Goal: Transaction & Acquisition: Obtain resource

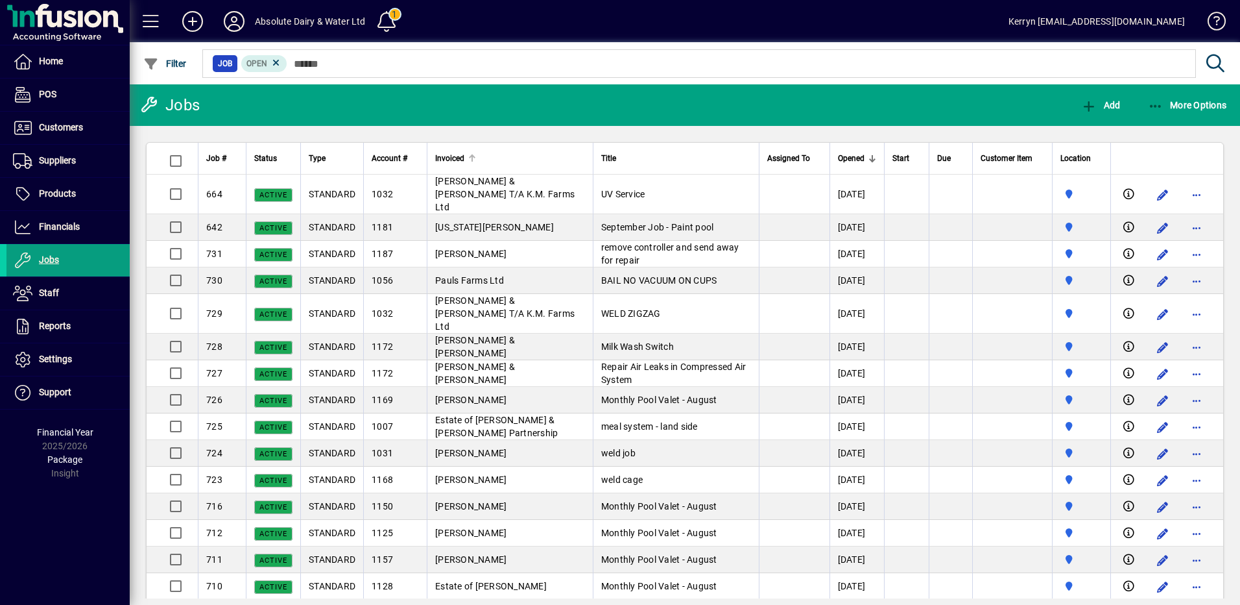
scroll to position [454, 0]
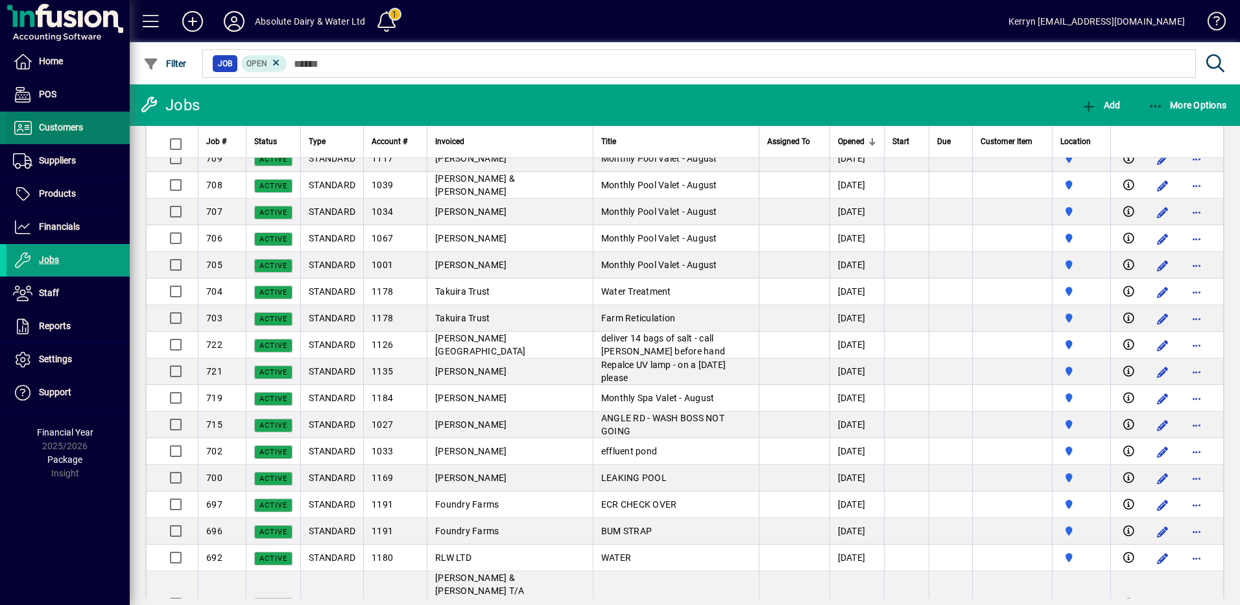
click at [71, 130] on span "Customers" at bounding box center [61, 127] width 44 height 10
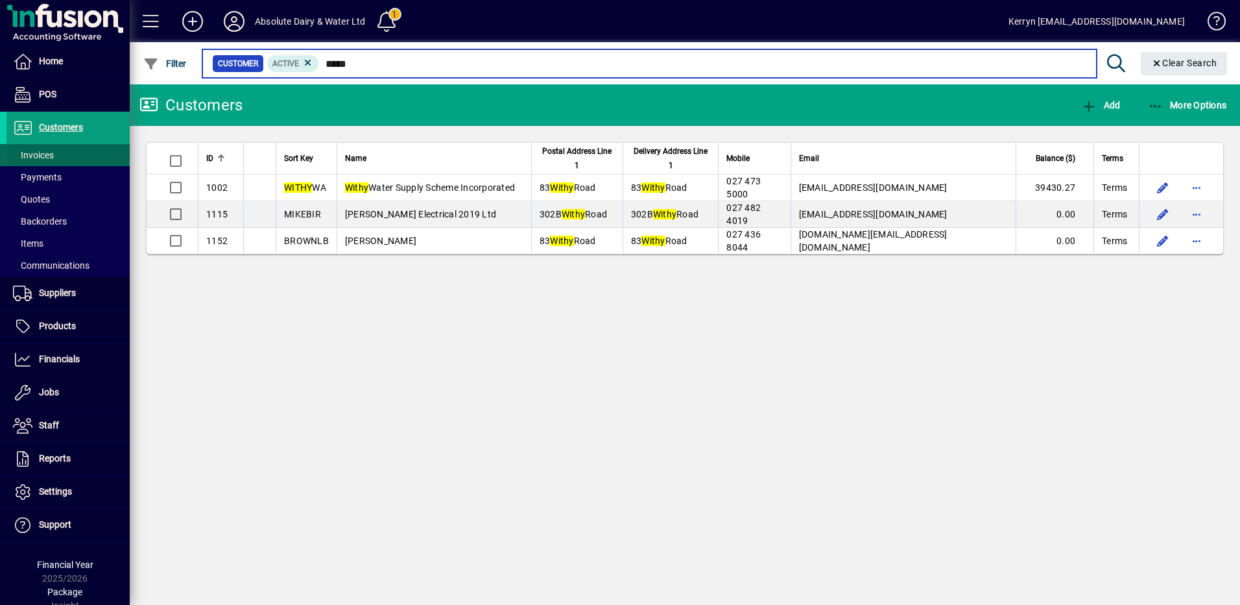
type input "*****"
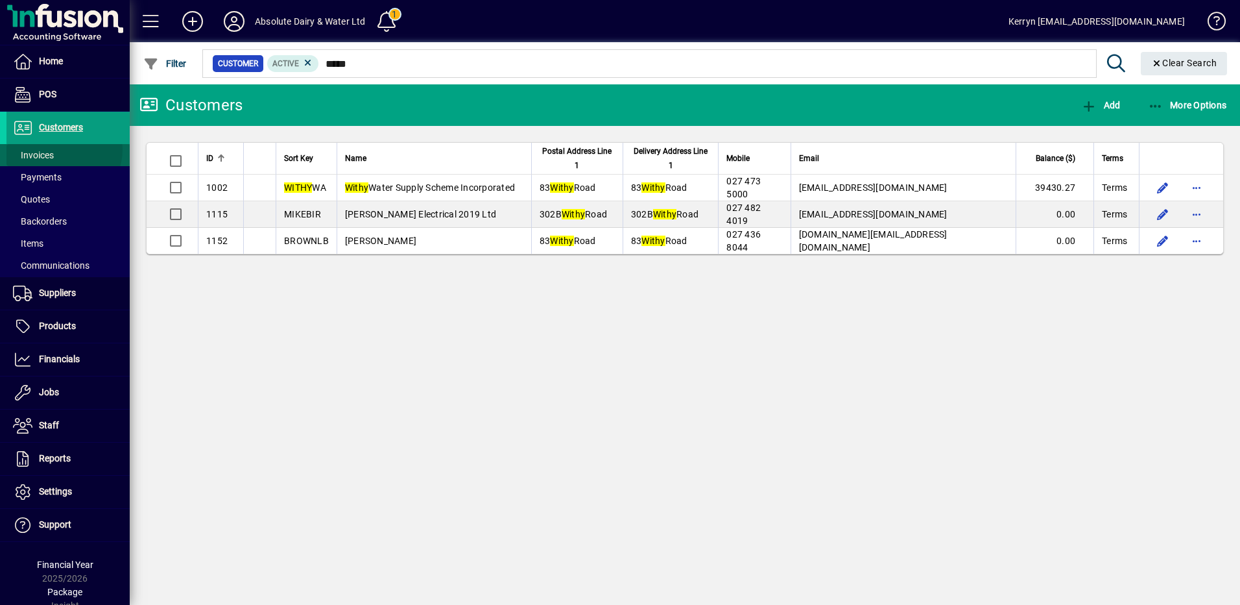
click at [61, 149] on span at bounding box center [67, 154] width 123 height 31
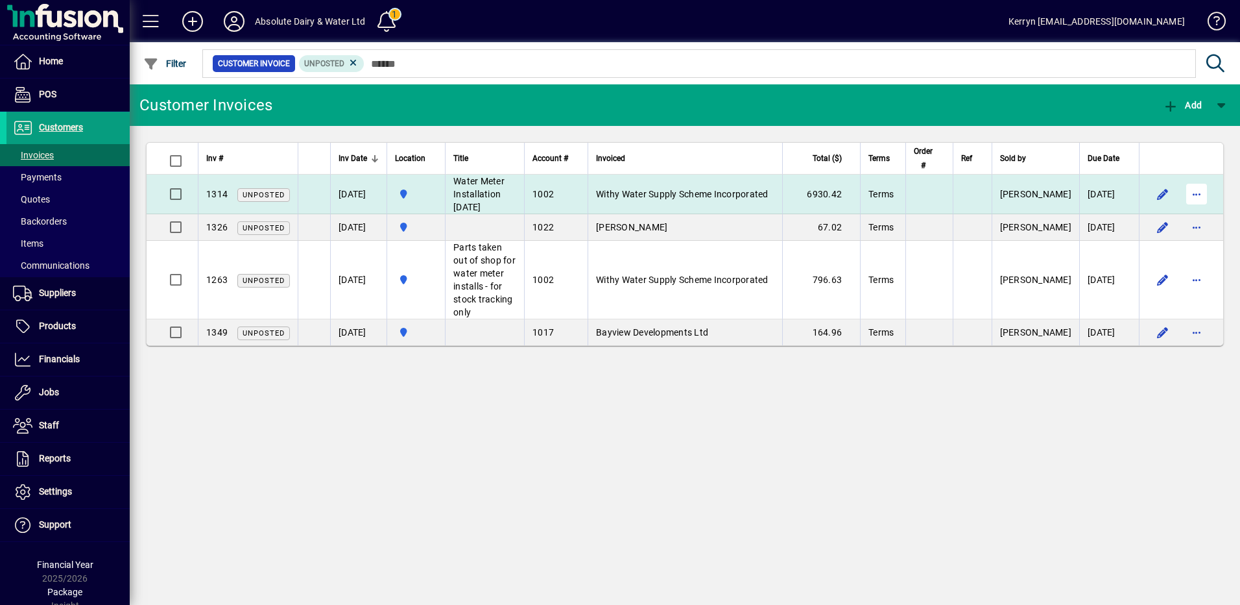
click at [1208, 189] on span "button" at bounding box center [1196, 193] width 31 height 31
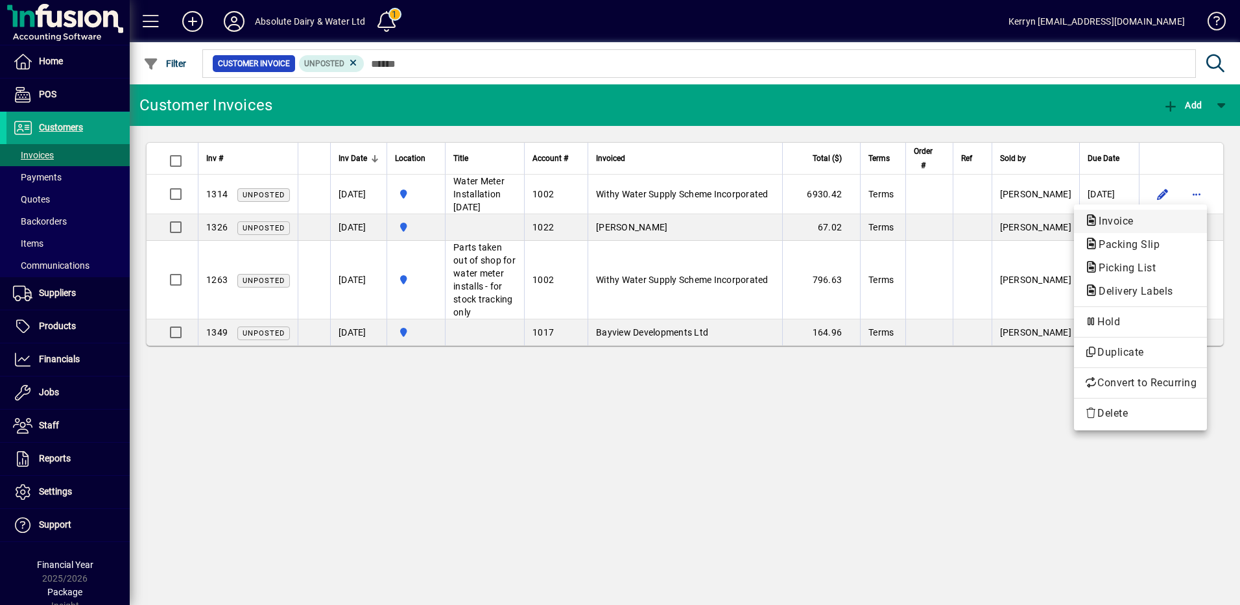
click at [1124, 220] on span "Invoice" at bounding box center [1113, 221] width 56 height 12
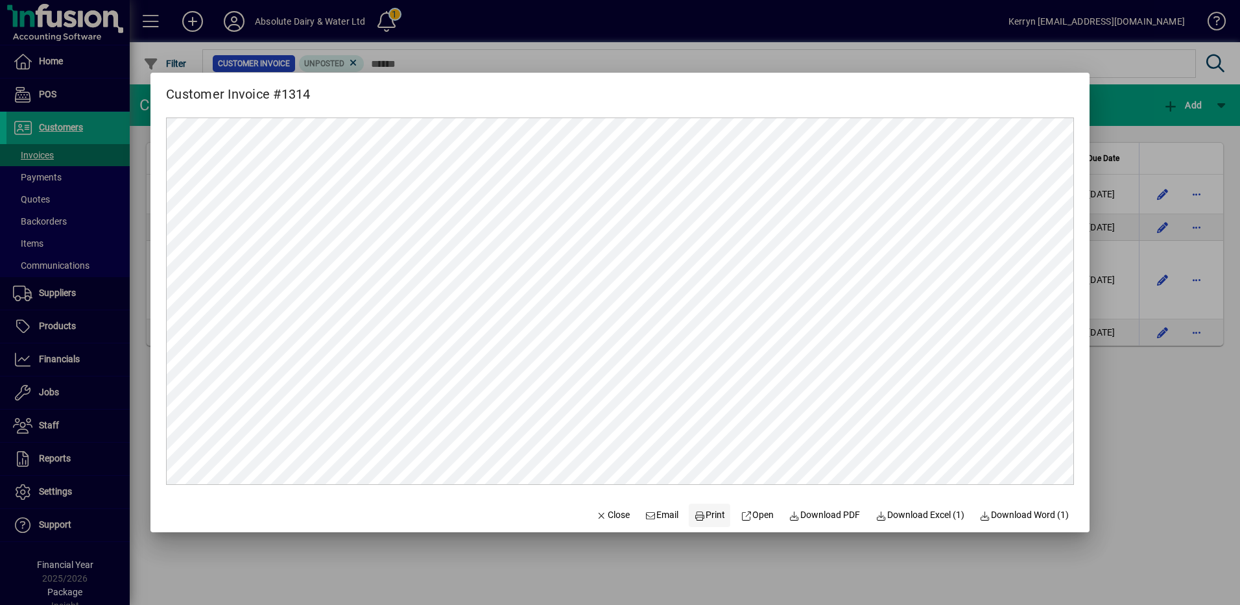
click at [703, 521] on span "Print" at bounding box center [709, 515] width 31 height 14
click at [608, 511] on span "Close" at bounding box center [613, 515] width 34 height 14
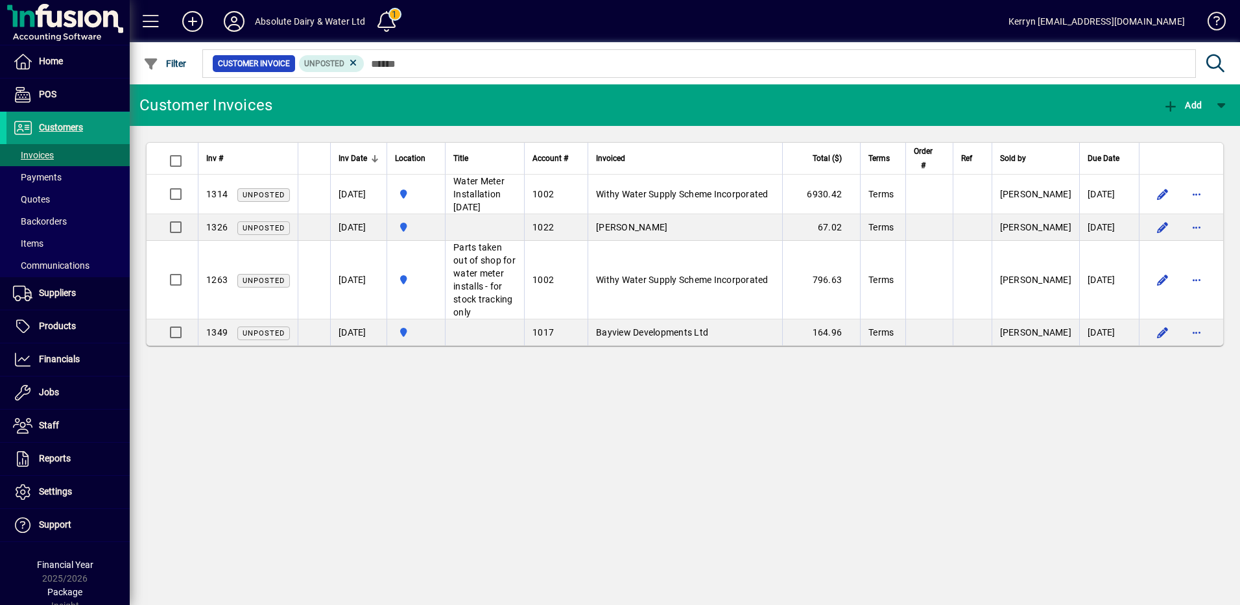
click at [63, 131] on span "Customers" at bounding box center [61, 127] width 44 height 10
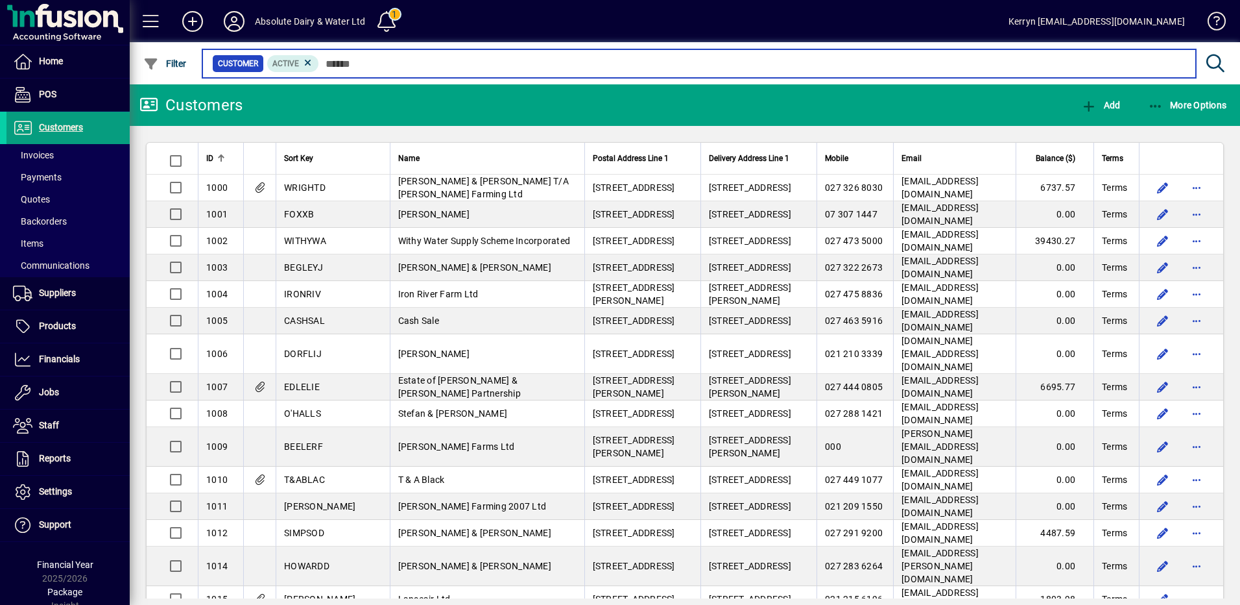
click at [405, 64] on input "text" at bounding box center [752, 63] width 867 height 18
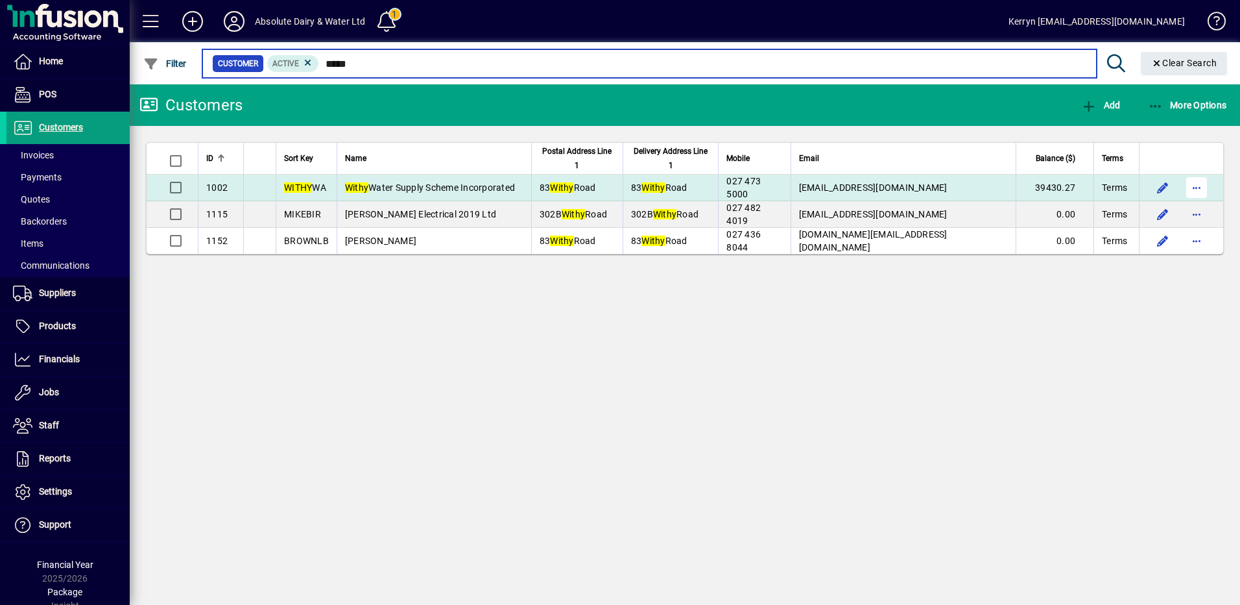
type input "*****"
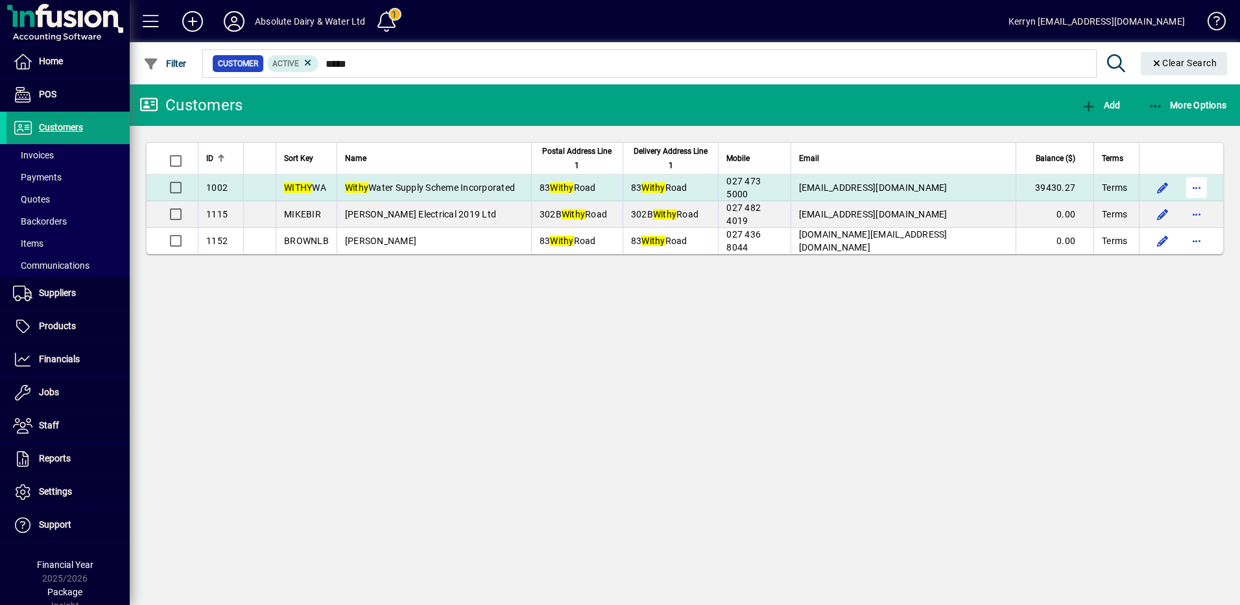
click at [1205, 190] on span "button" at bounding box center [1196, 187] width 31 height 31
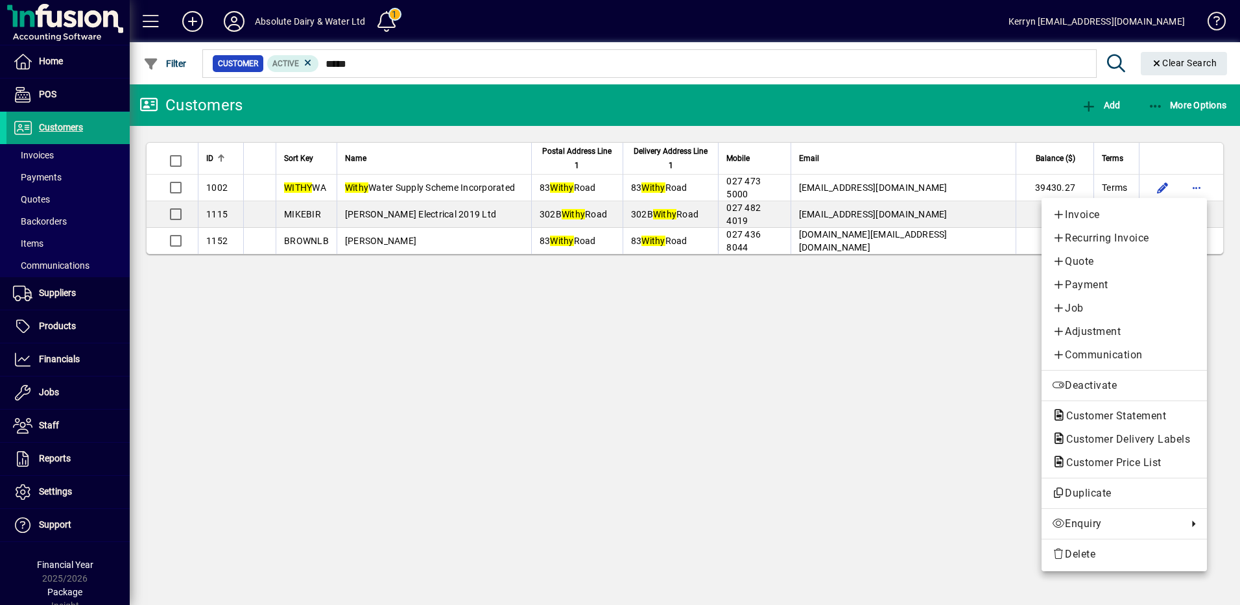
click at [925, 187] on div at bounding box center [620, 302] width 1240 height 605
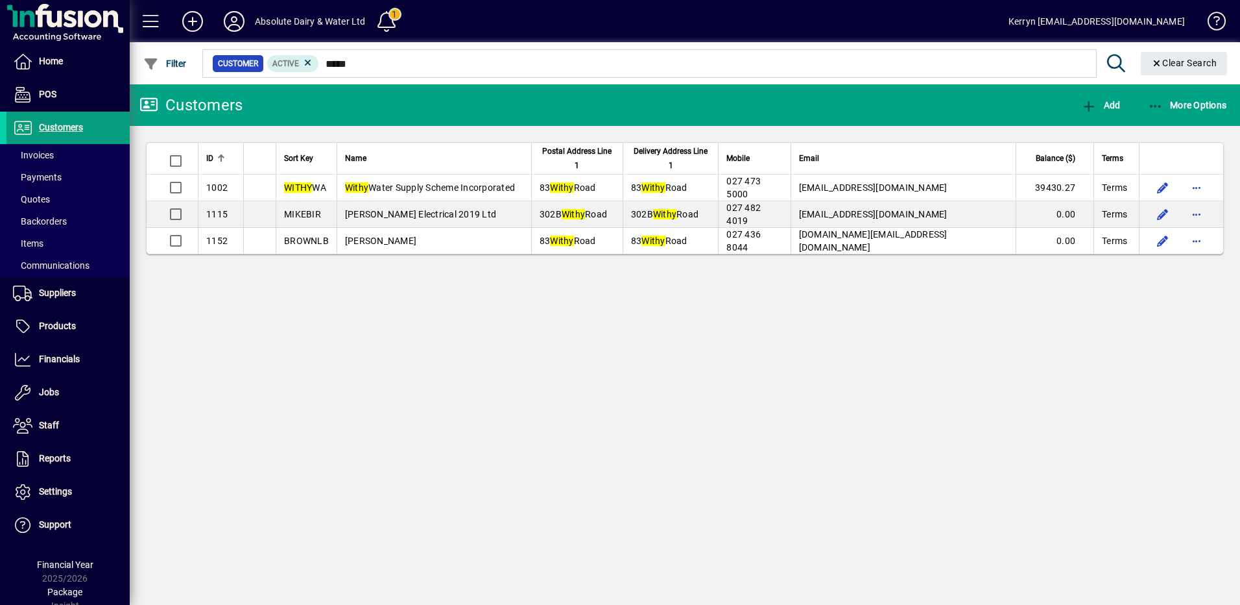
click at [925, 187] on span "[EMAIL_ADDRESS][DOMAIN_NAME]" at bounding box center [873, 187] width 149 height 10
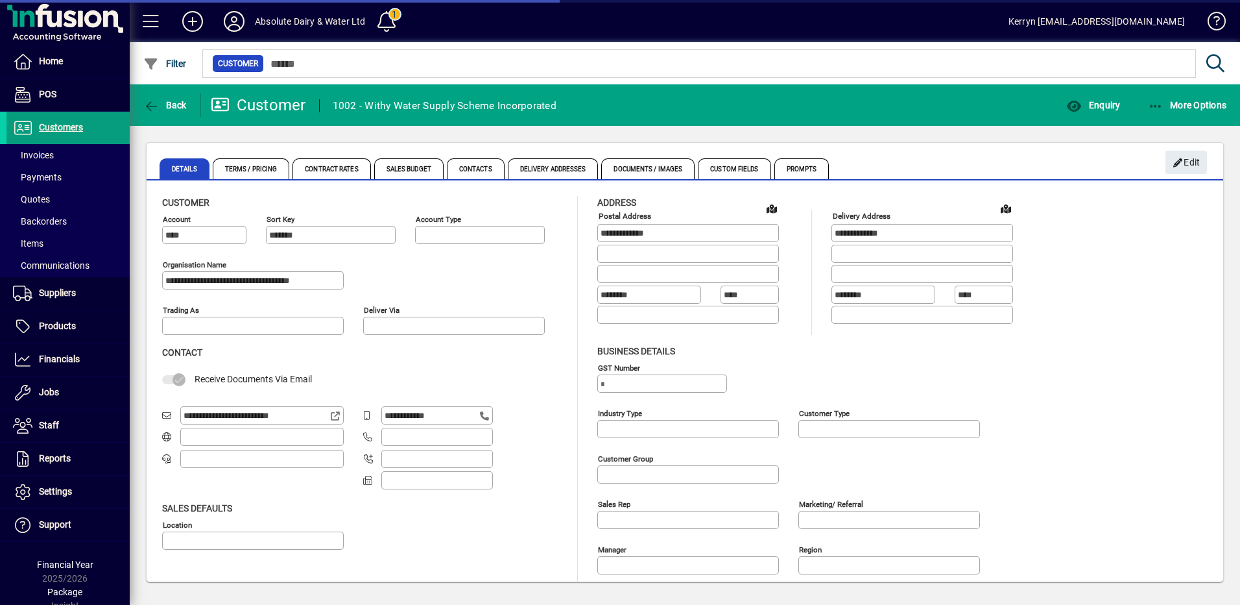
type input "**********"
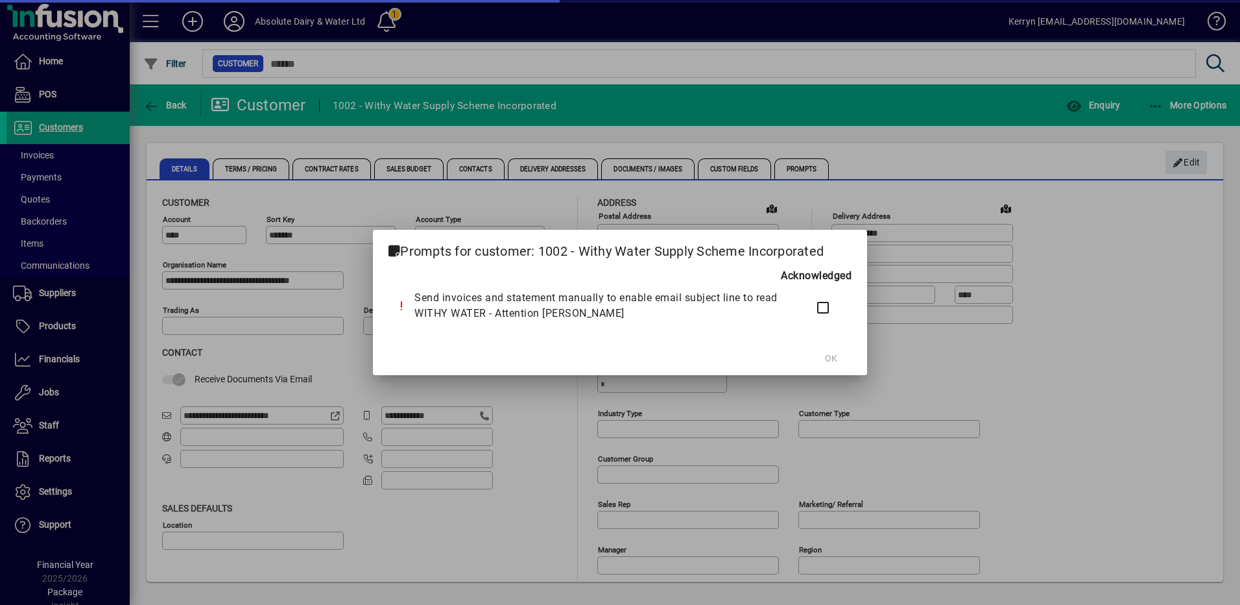
type input "**********"
click at [831, 365] on span at bounding box center [831, 358] width 42 height 31
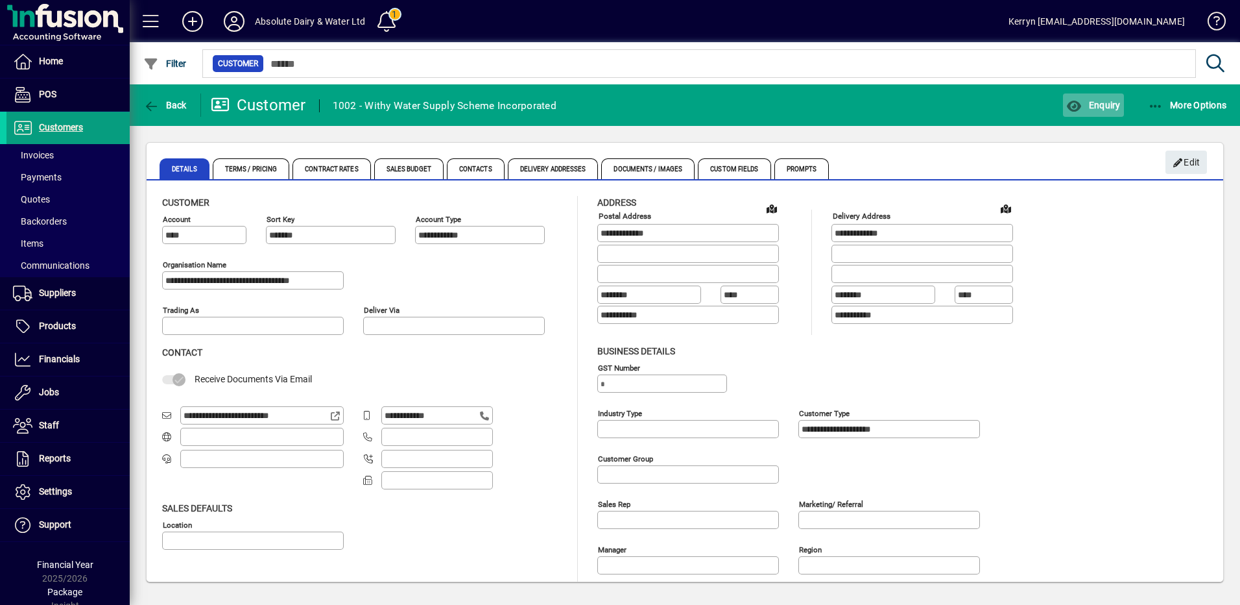
click at [1117, 96] on span "button" at bounding box center [1093, 105] width 60 height 31
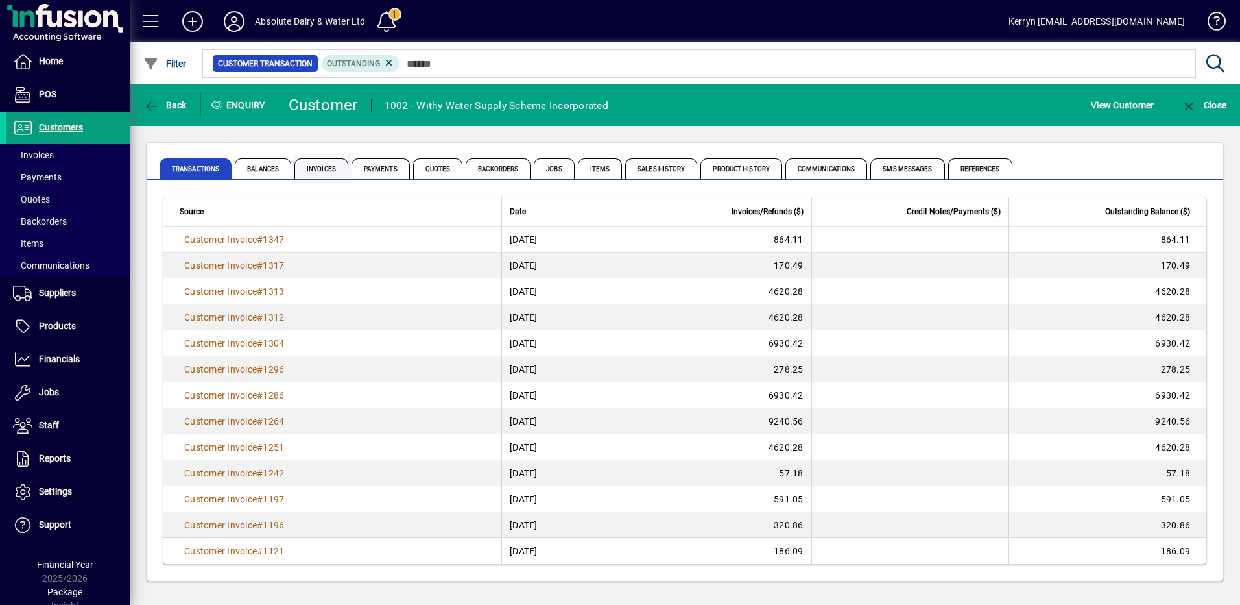
click at [308, 176] on span "Invoices" at bounding box center [322, 168] width 54 height 21
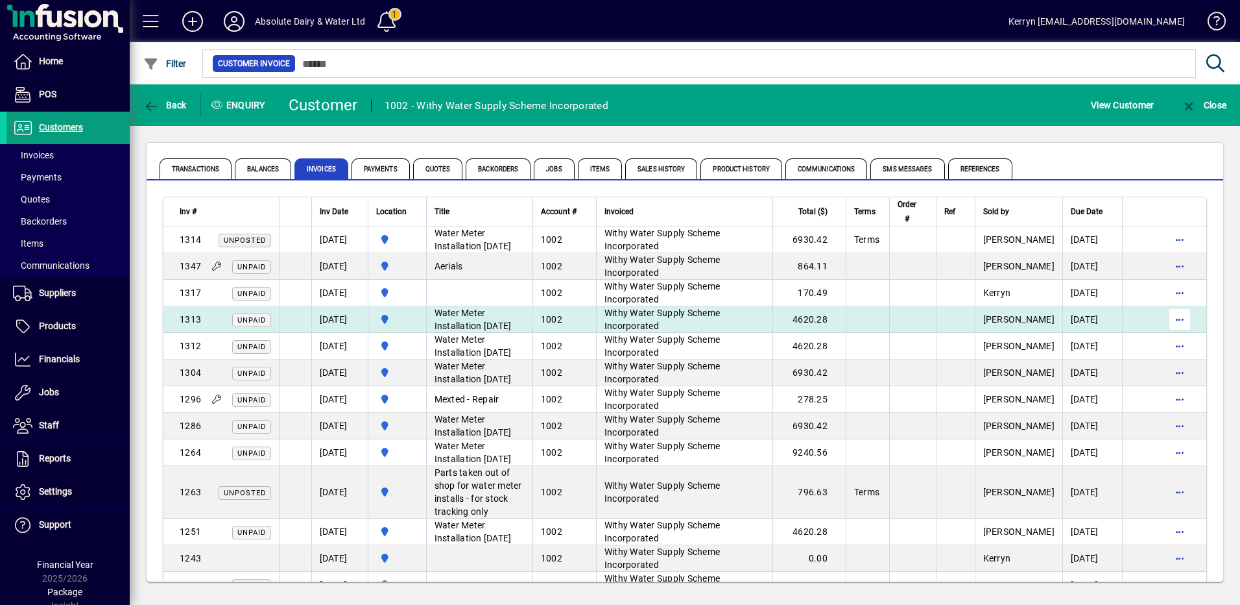
click at [1177, 335] on span "button" at bounding box center [1179, 319] width 31 height 31
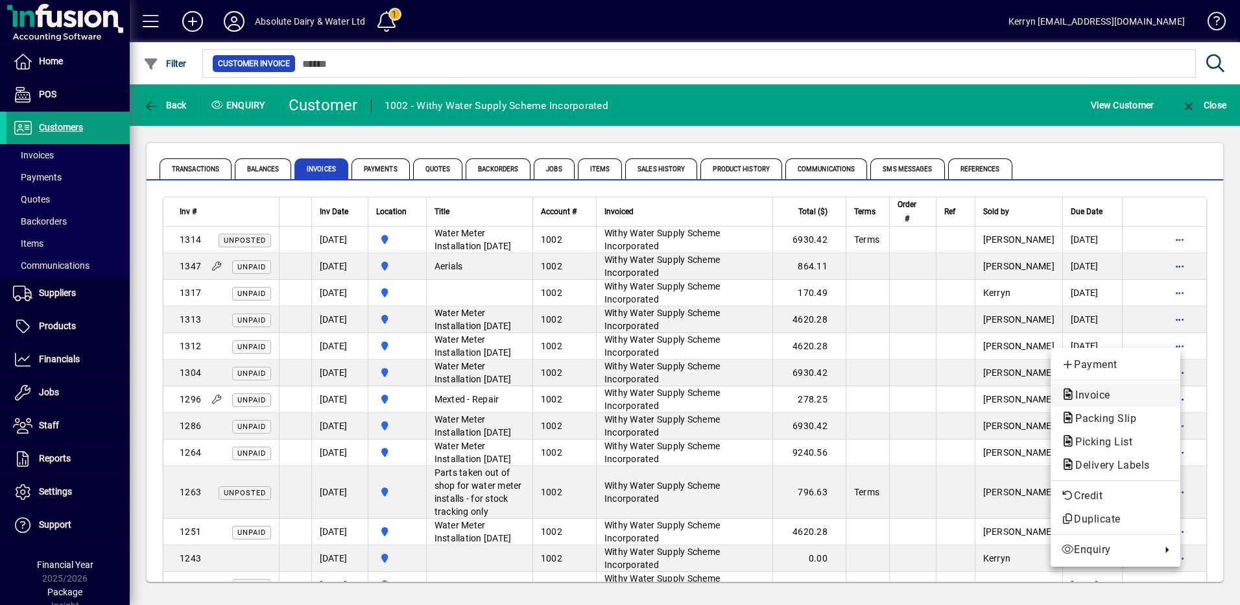
click at [1101, 396] on span "Invoice" at bounding box center [1089, 395] width 56 height 12
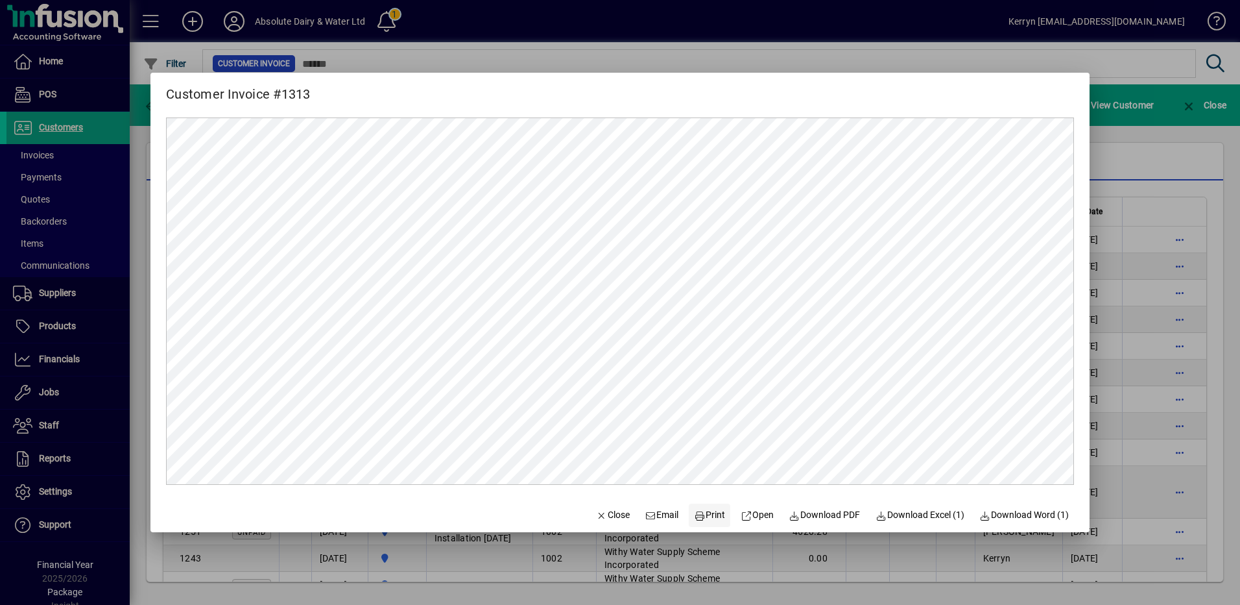
click at [710, 524] on span at bounding box center [710, 515] width 42 height 31
click at [611, 523] on span "button" at bounding box center [613, 515] width 44 height 31
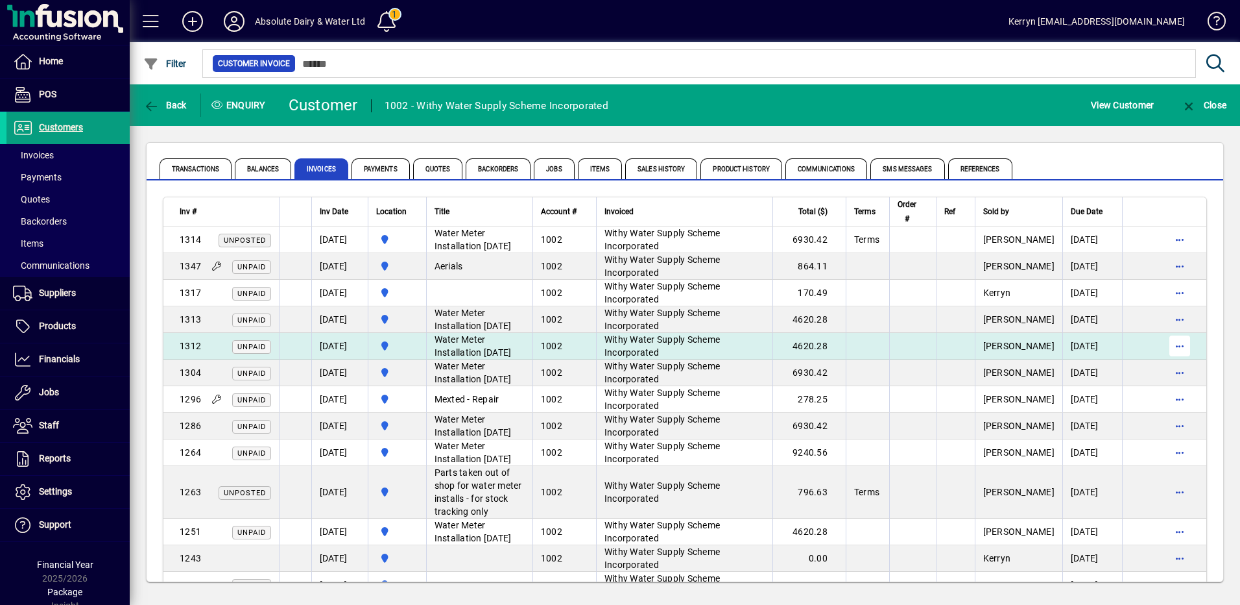
click at [1177, 361] on span "button" at bounding box center [1179, 345] width 31 height 31
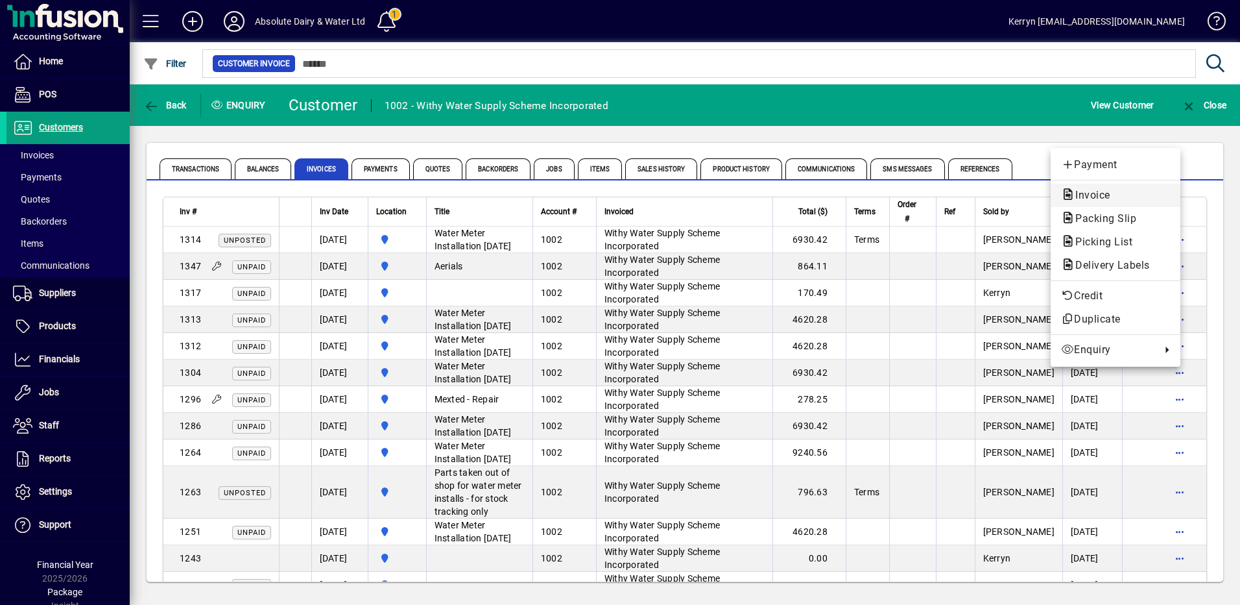
click at [1105, 193] on span "Invoice" at bounding box center [1089, 195] width 56 height 12
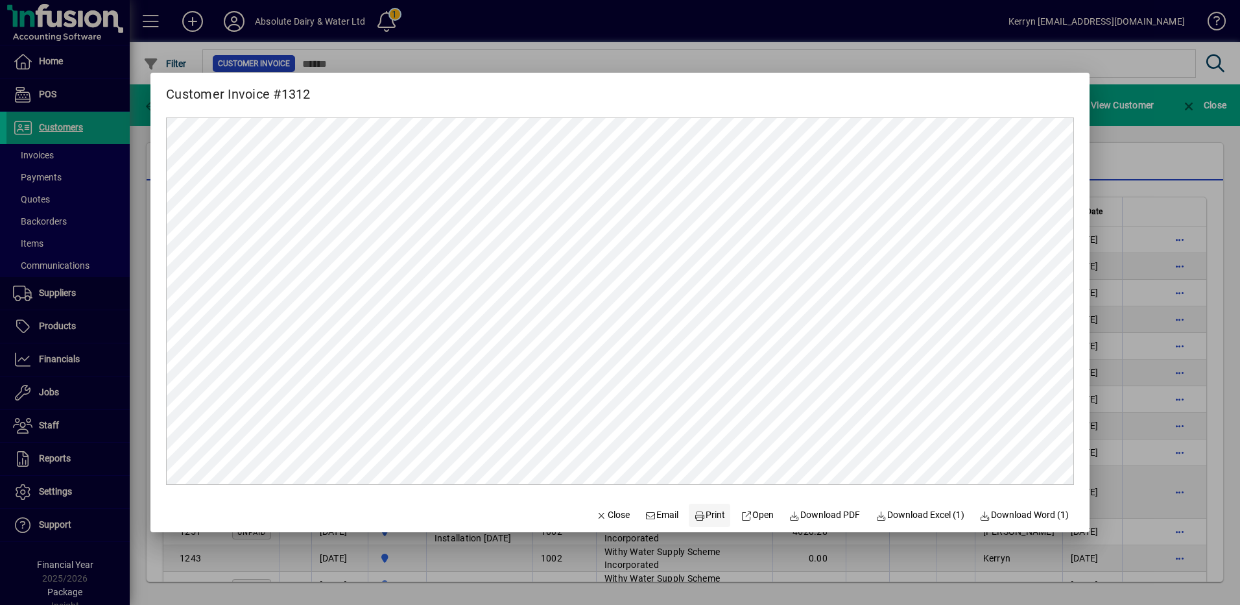
click at [702, 519] on span "Print" at bounding box center [709, 515] width 31 height 14
click at [600, 516] on span "Close" at bounding box center [613, 515] width 34 height 14
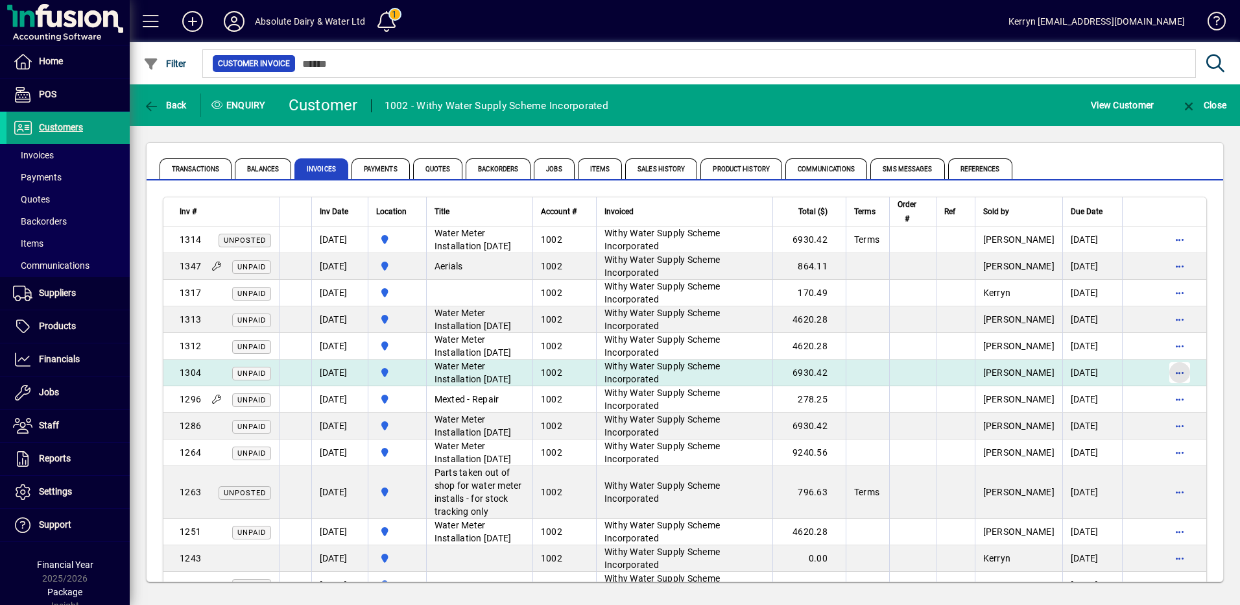
click at [1168, 388] on span "button" at bounding box center [1179, 372] width 31 height 31
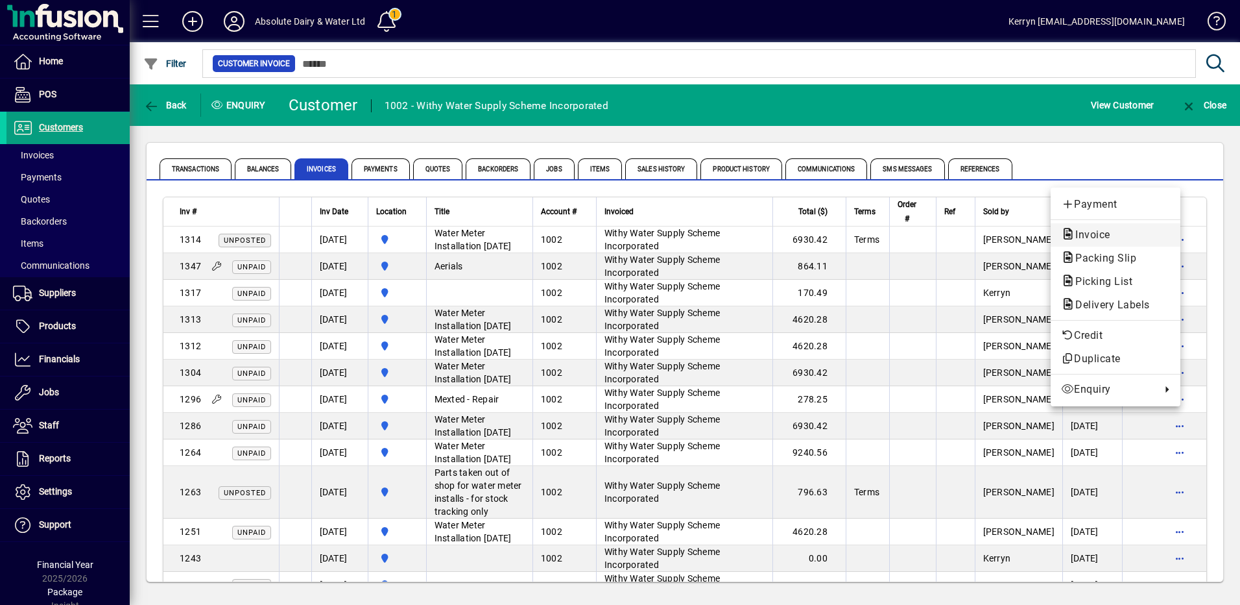
click at [1103, 234] on span "Invoice" at bounding box center [1089, 234] width 56 height 12
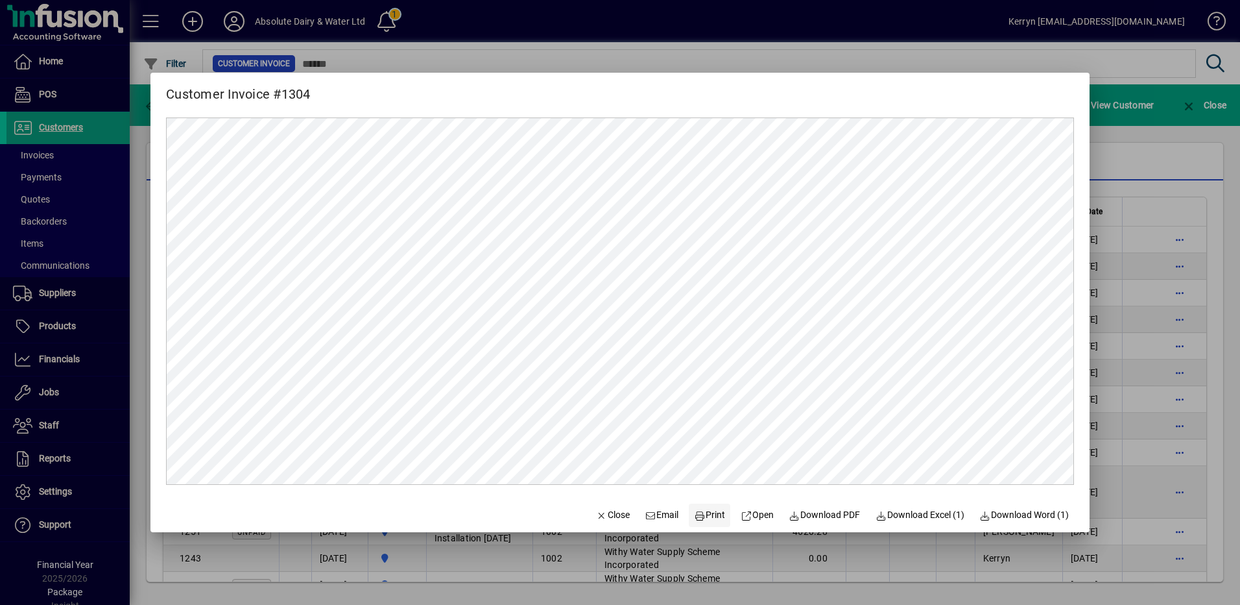
click at [704, 516] on span "Print" at bounding box center [709, 515] width 31 height 14
click at [640, 520] on span at bounding box center [662, 515] width 44 height 31
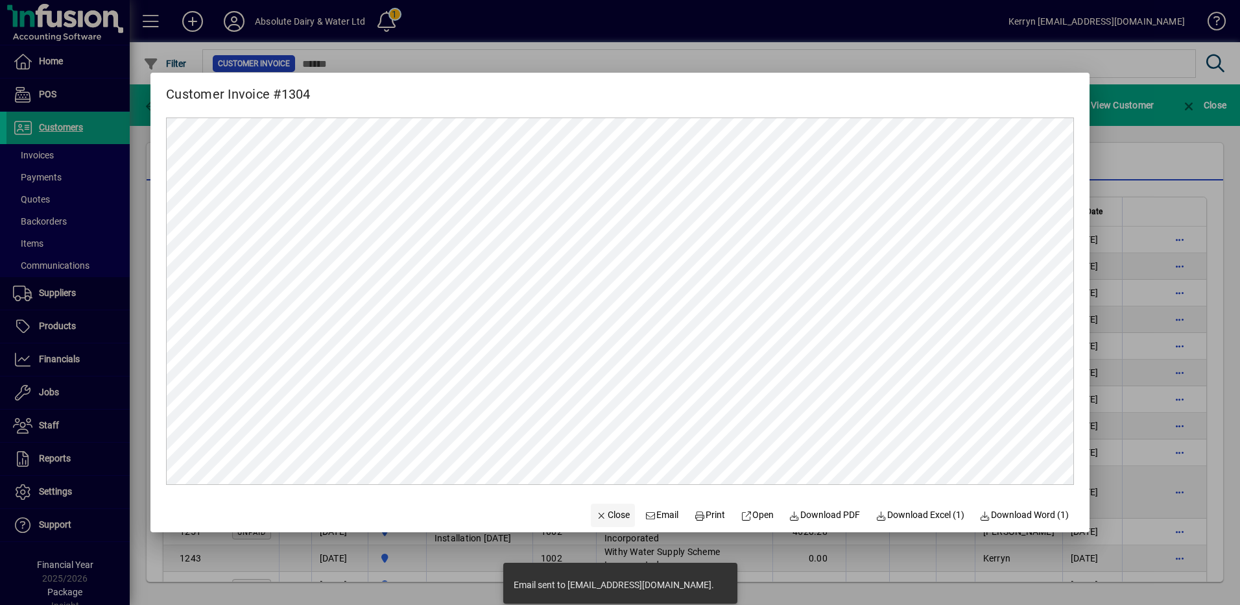
click at [596, 519] on span "Close" at bounding box center [613, 515] width 34 height 14
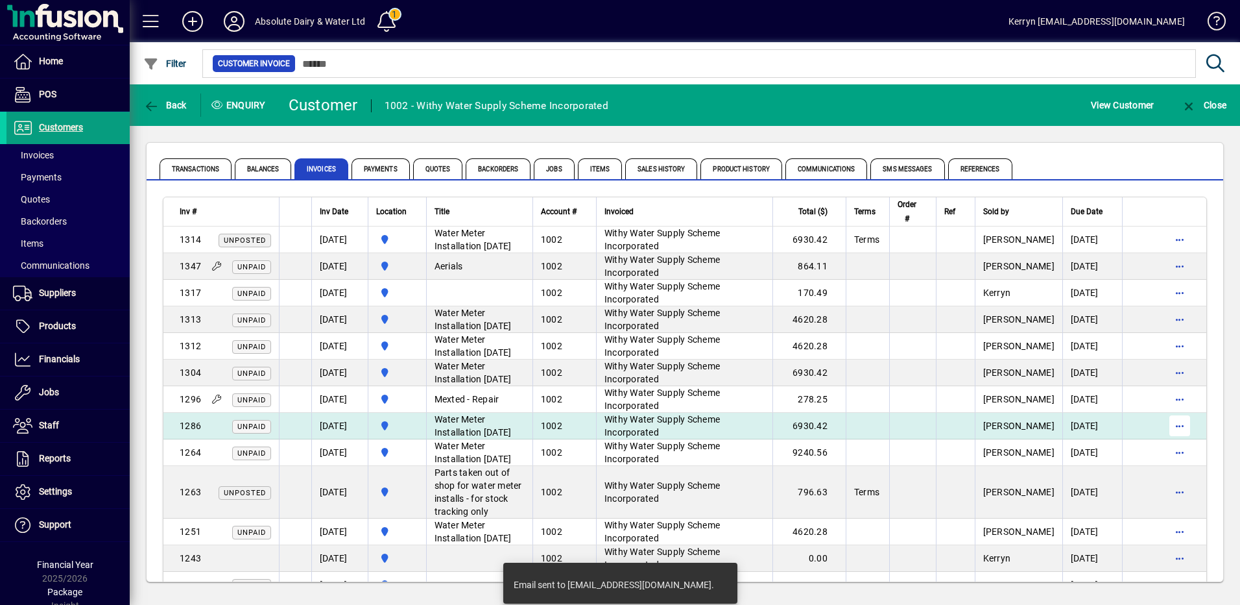
click at [1173, 441] on span "button" at bounding box center [1179, 425] width 31 height 31
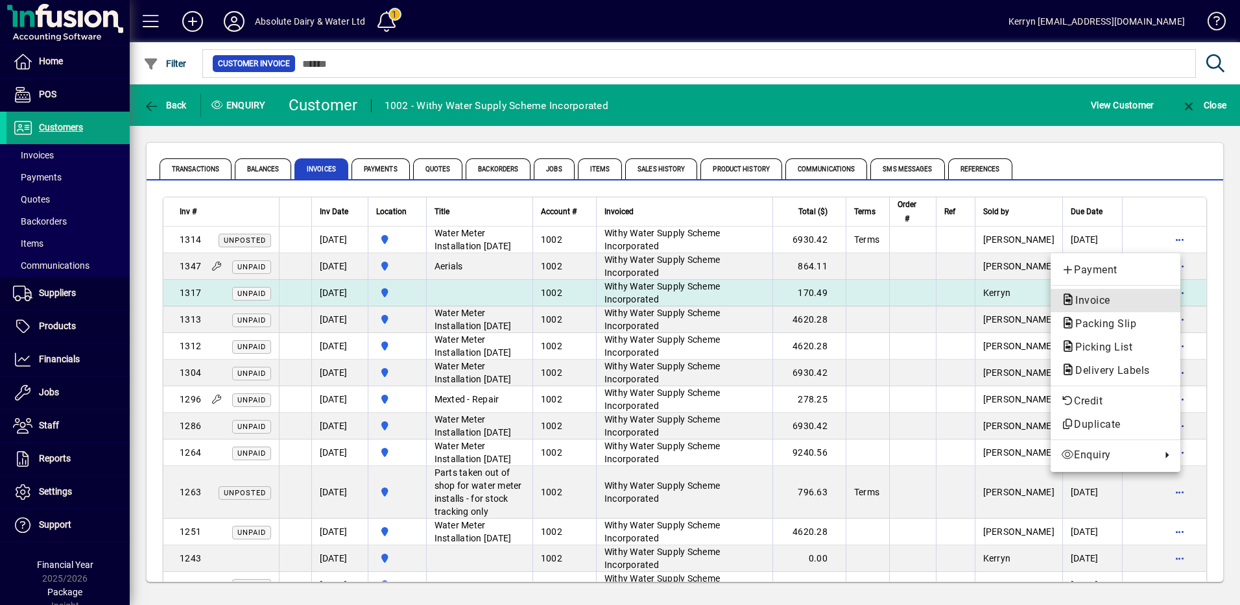
click at [1103, 297] on span "Invoice" at bounding box center [1089, 300] width 56 height 12
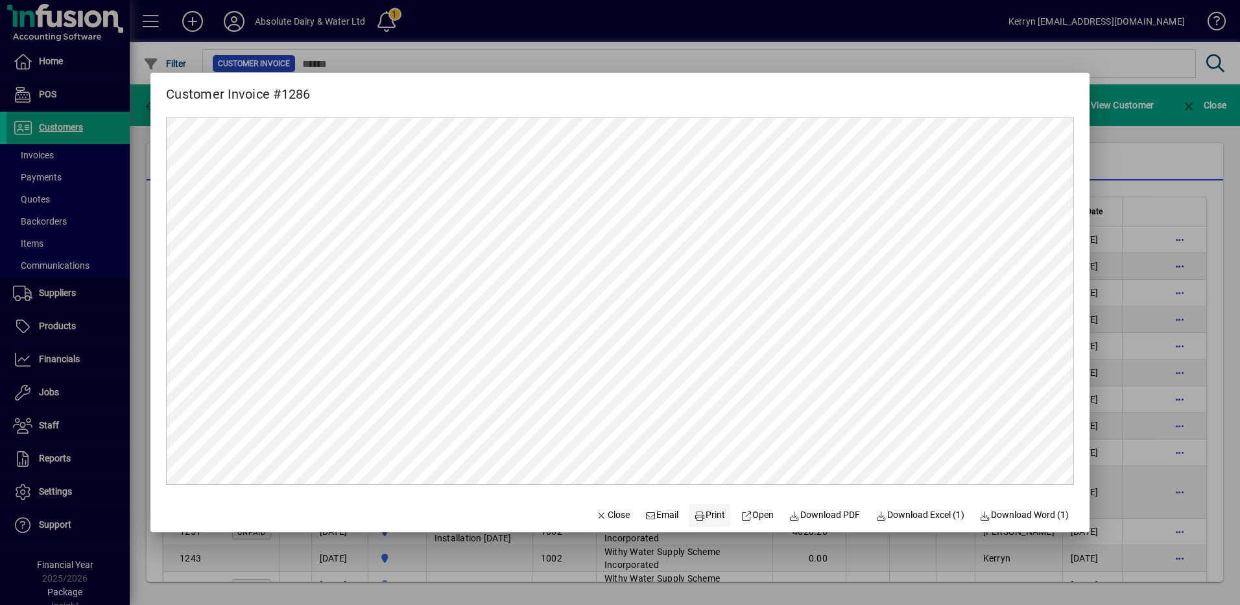
click at [701, 517] on span "Print" at bounding box center [709, 515] width 31 height 14
click at [596, 514] on icon "button" at bounding box center [602, 515] width 12 height 9
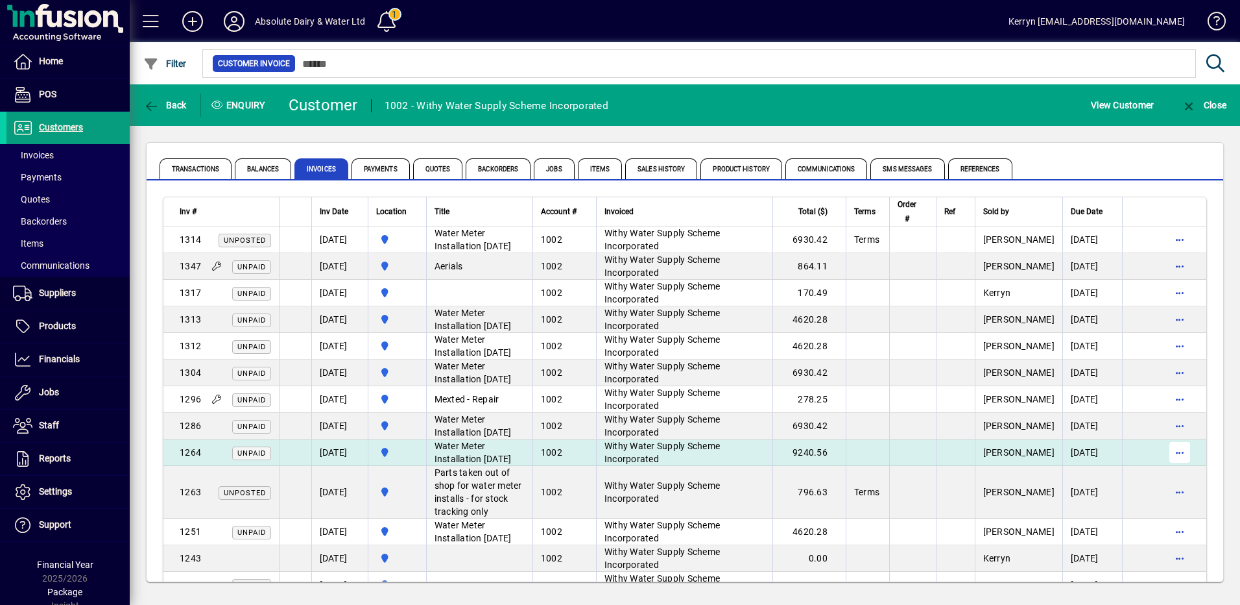
click at [1170, 468] on span "button" at bounding box center [1179, 452] width 31 height 31
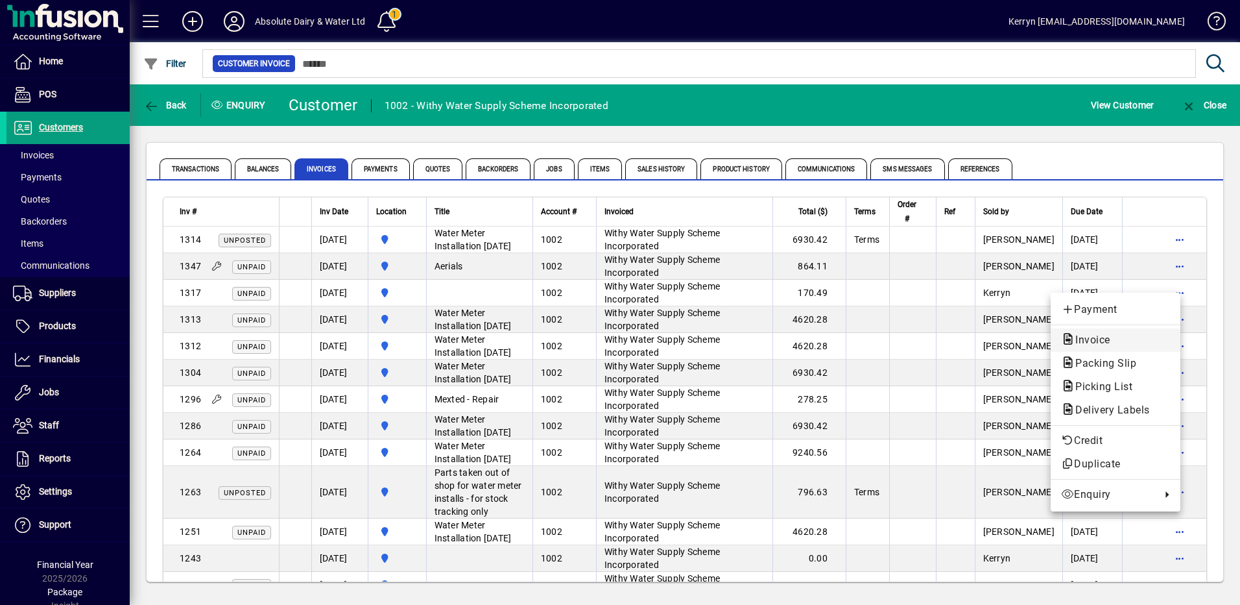
click at [1110, 347] on span "Invoice" at bounding box center [1115, 340] width 109 height 16
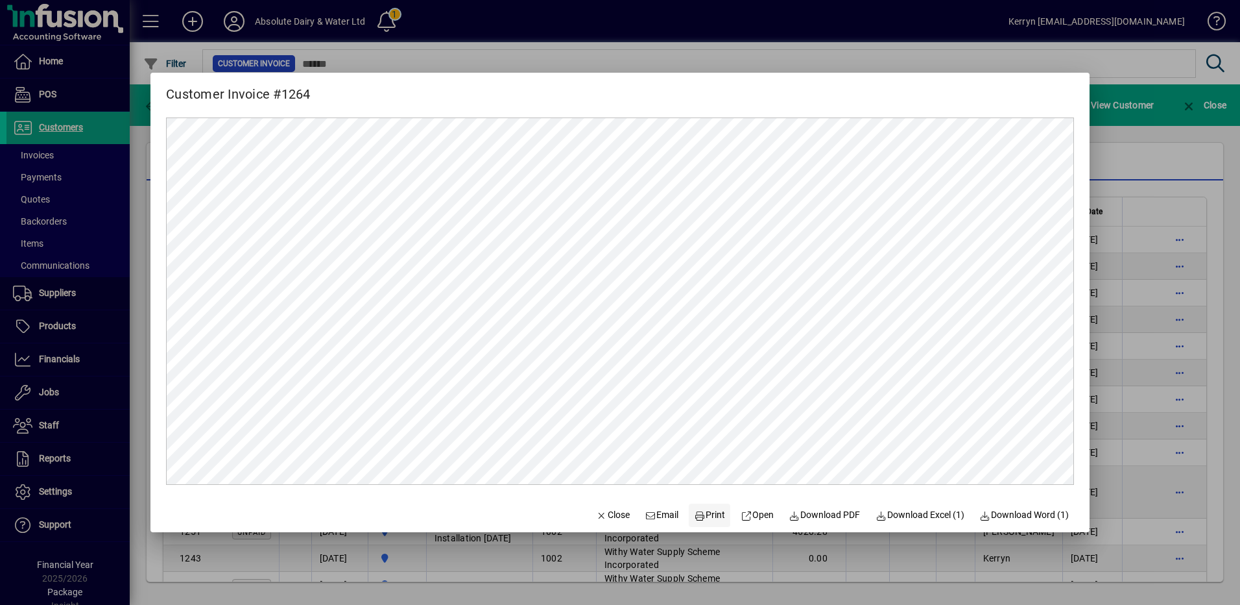
click at [703, 523] on span at bounding box center [710, 515] width 42 height 31
click at [603, 515] on span "Close" at bounding box center [613, 515] width 34 height 14
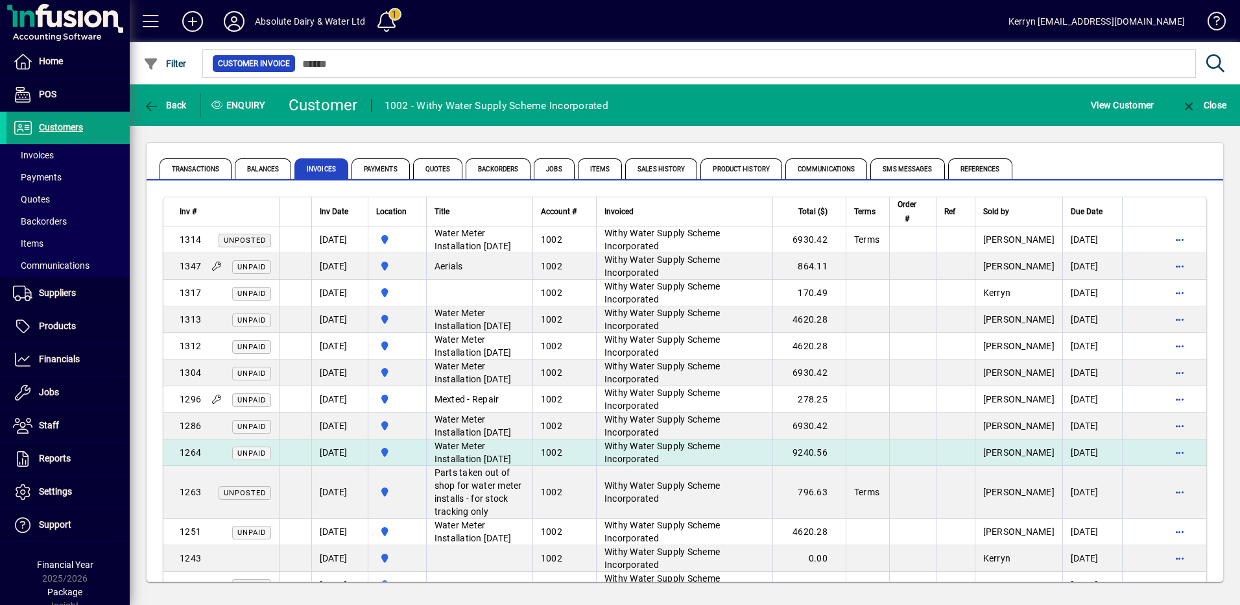
scroll to position [65, 0]
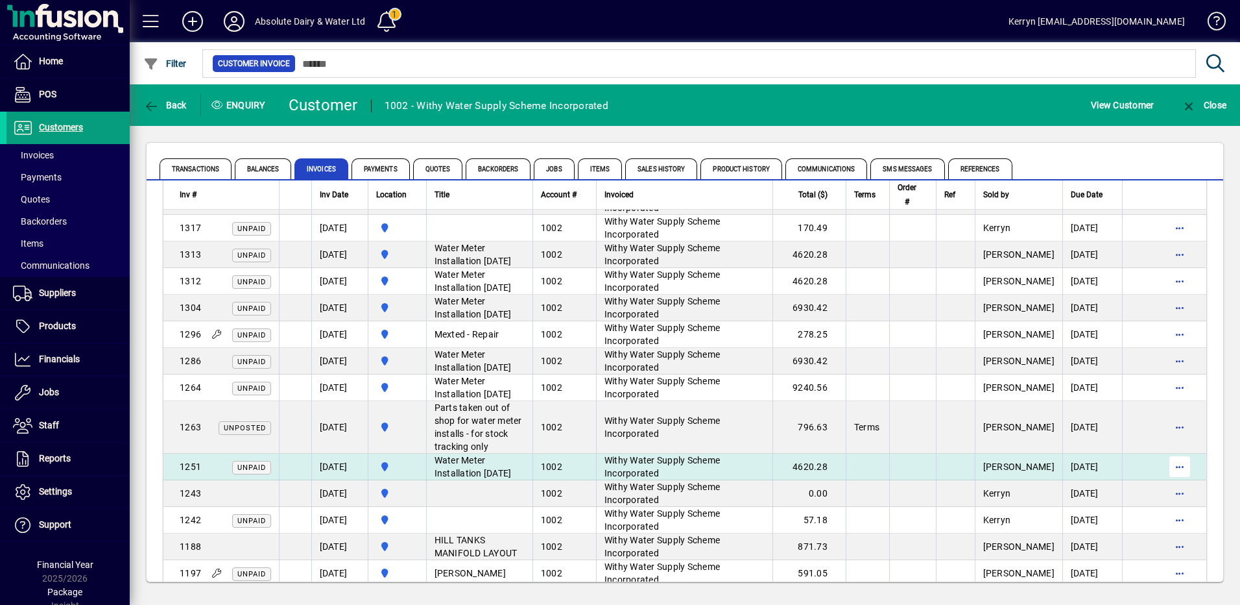
click at [1164, 482] on span "button" at bounding box center [1179, 466] width 31 height 31
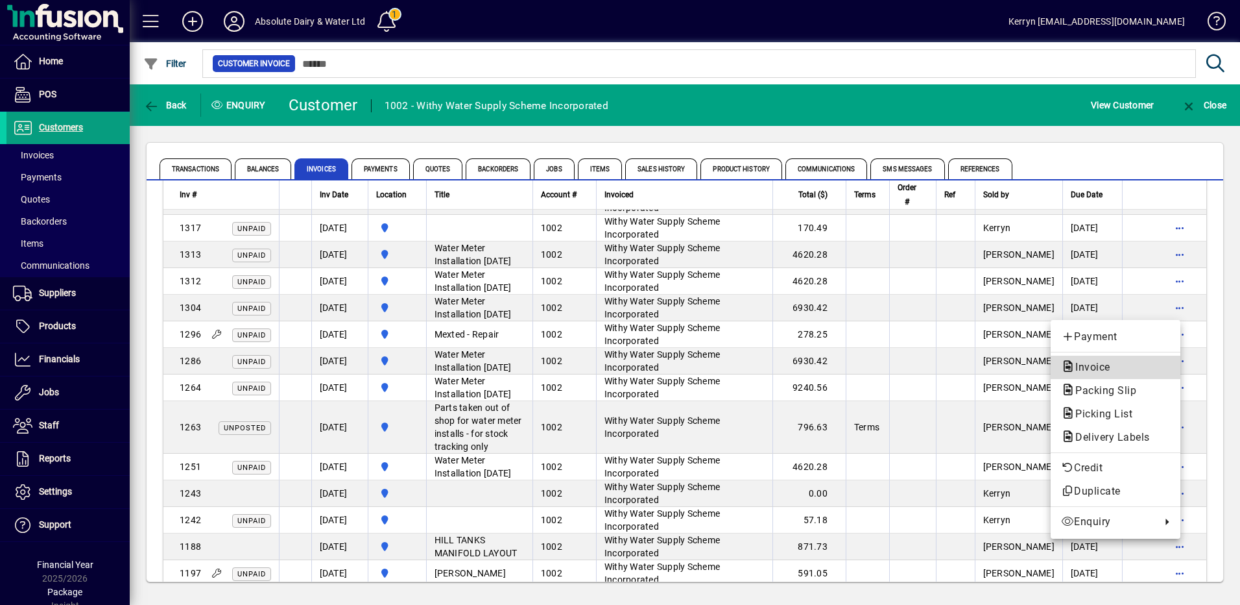
click at [1109, 363] on span "Invoice" at bounding box center [1089, 367] width 56 height 12
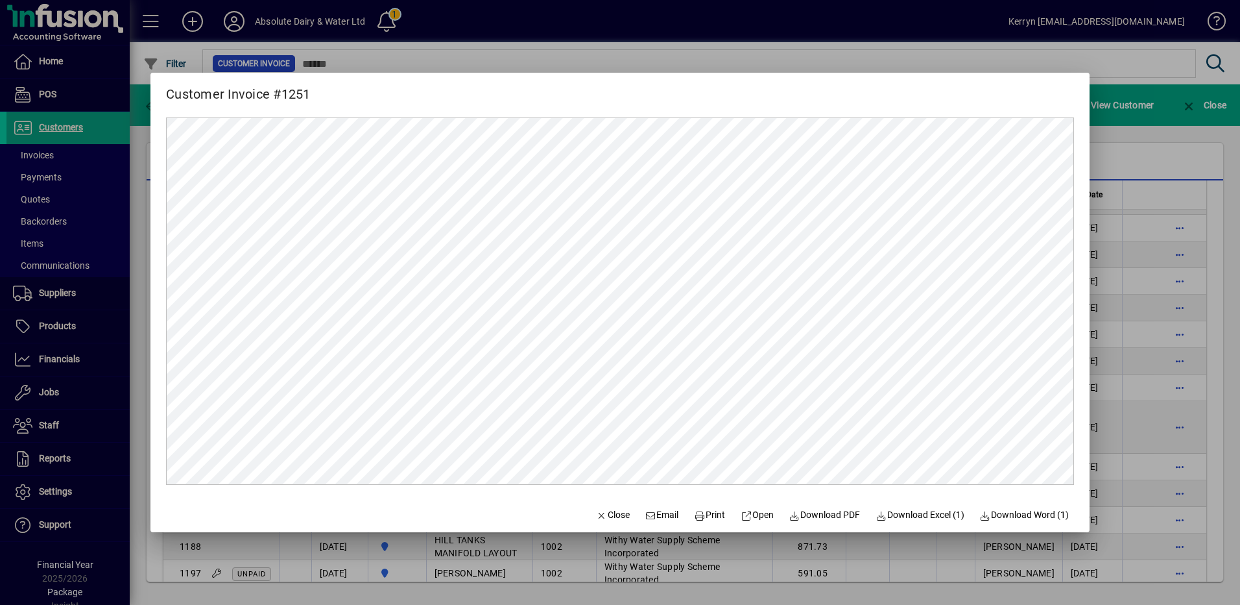
scroll to position [0, 0]
click at [717, 514] on span at bounding box center [710, 515] width 42 height 31
click at [598, 515] on span "Close" at bounding box center [613, 515] width 34 height 14
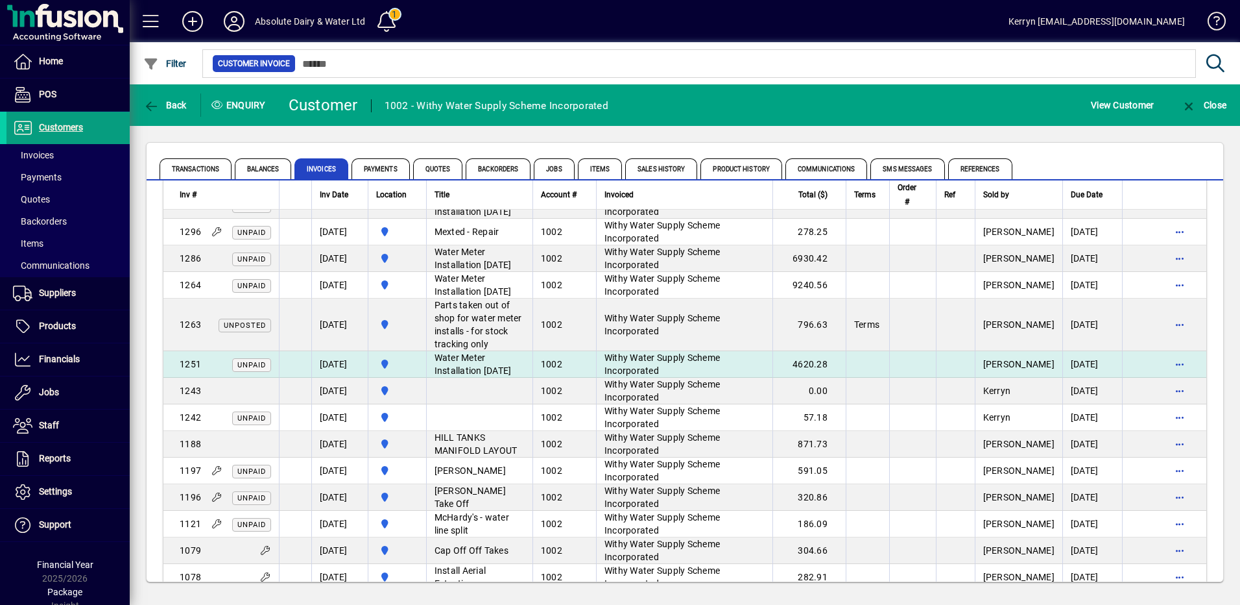
scroll to position [195, 0]
